Goal: Information Seeking & Learning: Learn about a topic

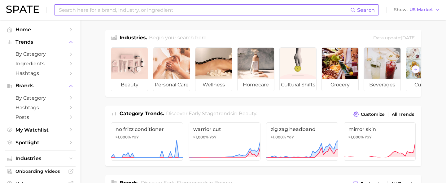
click at [121, 11] on input at bounding box center [204, 10] width 292 height 11
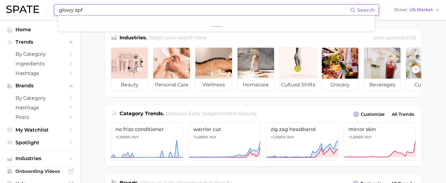
type input "glowy spf"
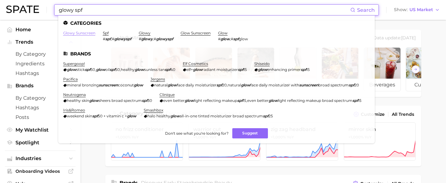
click at [74, 32] on link "glowy sunscreen" at bounding box center [79, 33] width 32 height 5
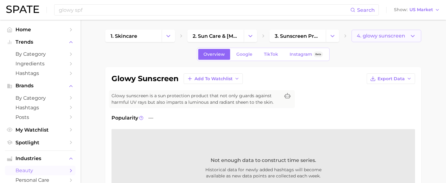
click at [415, 37] on icon "button" at bounding box center [413, 36] width 7 height 7
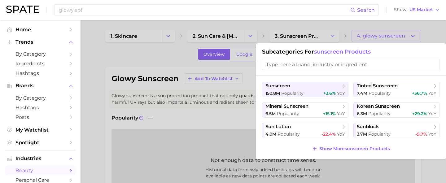
click at [228, 111] on div at bounding box center [223, 91] width 446 height 183
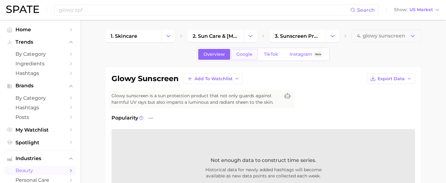
click at [243, 56] on span "Google" at bounding box center [245, 54] width 16 height 5
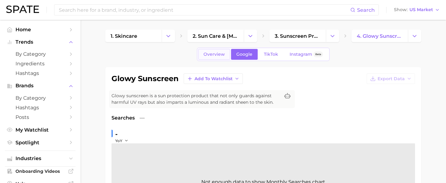
click at [214, 55] on span "Overview" at bounding box center [214, 54] width 21 height 5
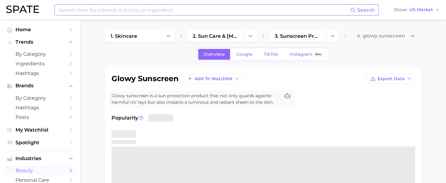
click at [173, 12] on input at bounding box center [204, 10] width 292 height 11
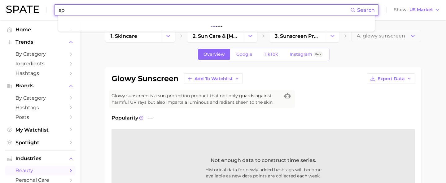
type input "s"
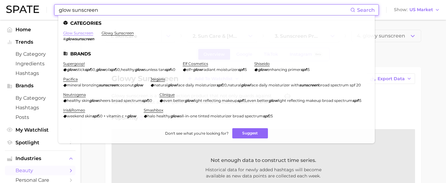
type input "glow sunscreen"
click at [84, 33] on link "glow sunscreen" at bounding box center [78, 33] width 30 height 5
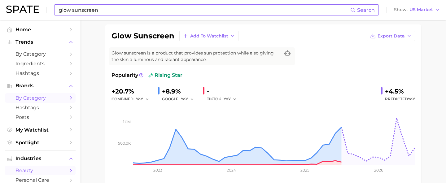
scroll to position [22, 0]
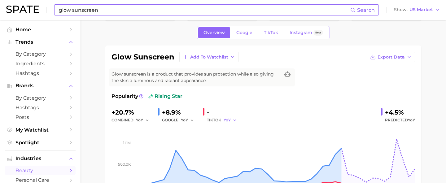
click at [237, 120] on icon "button" at bounding box center [235, 120] width 4 height 4
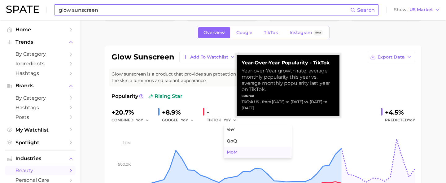
click at [234, 152] on span "MoM" at bounding box center [232, 152] width 11 height 5
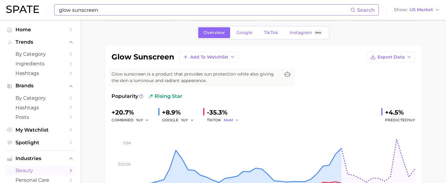
click at [236, 118] on icon "button" at bounding box center [237, 120] width 4 height 4
click at [236, 141] on span "QoQ" at bounding box center [232, 141] width 10 height 5
click at [191, 118] on icon "button" at bounding box center [192, 120] width 4 height 4
click at [190, 143] on span "QoQ" at bounding box center [189, 141] width 10 height 5
click at [194, 120] on icon "button" at bounding box center [194, 120] width 4 height 4
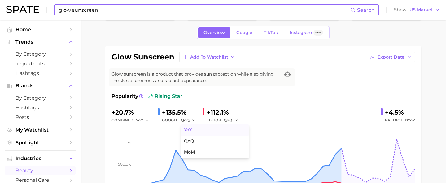
click at [192, 128] on span "YoY" at bounding box center [188, 129] width 8 height 5
click at [236, 118] on icon "button" at bounding box center [236, 120] width 4 height 4
click at [235, 130] on button "YoY" at bounding box center [258, 130] width 68 height 11
click at [404, 55] on span "Export Data" at bounding box center [391, 57] width 27 height 5
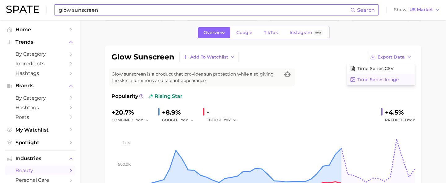
click at [373, 80] on span "Time Series Image" at bounding box center [379, 79] width 42 height 5
click at [146, 118] on icon "button" at bounding box center [147, 120] width 4 height 4
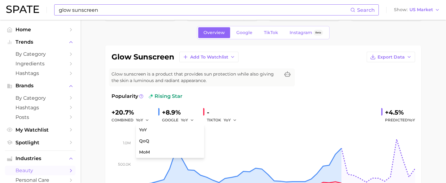
click at [129, 118] on div "combined YoY YoY QoQ MoM" at bounding box center [133, 120] width 42 height 7
click at [123, 109] on div "+20.7%" at bounding box center [133, 113] width 42 height 10
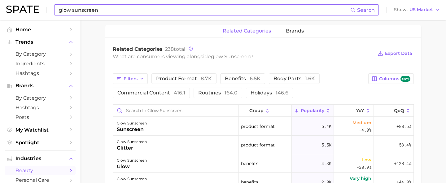
scroll to position [284, 0]
click at [294, 33] on span "brands" at bounding box center [295, 30] width 18 height 6
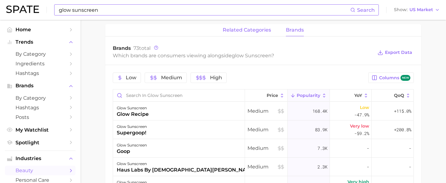
click at [261, 31] on span "related categories" at bounding box center [247, 30] width 48 height 6
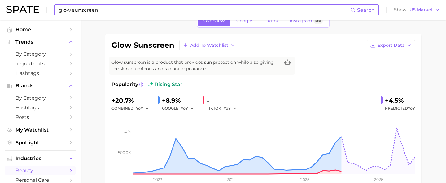
scroll to position [20, 0]
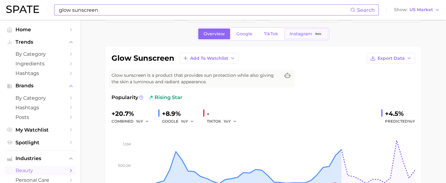
click at [294, 35] on span "Instagram" at bounding box center [301, 33] width 23 height 5
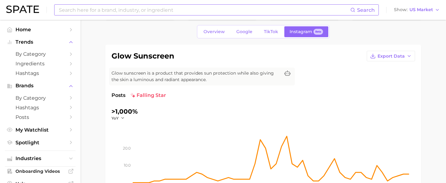
scroll to position [21, 0]
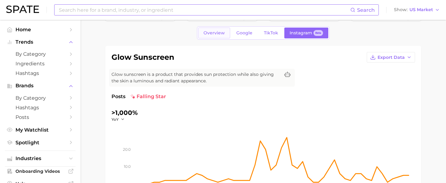
click at [216, 29] on link "Overview" at bounding box center [214, 33] width 32 height 11
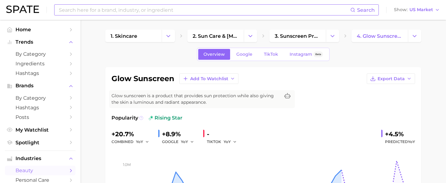
click at [140, 118] on icon at bounding box center [141, 118] width 4 height 4
click at [141, 117] on icon at bounding box center [141, 118] width 4 height 4
click at [116, 94] on span "Glow sunscreen is a product that provides sun protection while also giving the …" at bounding box center [196, 99] width 169 height 13
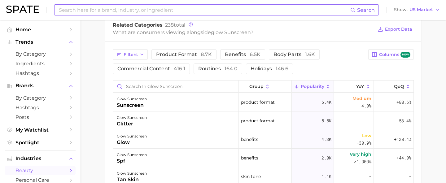
scroll to position [310, 0]
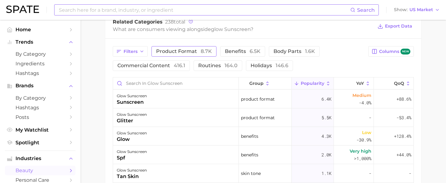
click at [203, 53] on span "8.7k" at bounding box center [206, 51] width 11 height 6
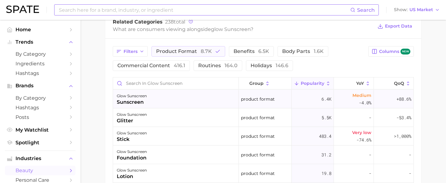
click at [181, 104] on div "glow sunscreen sunscreen" at bounding box center [176, 99] width 126 height 19
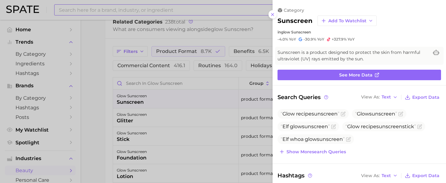
scroll to position [0, 0]
click at [272, 17] on icon at bounding box center [272, 14] width 5 height 5
